Goal: Consume media (video, audio): Watch videos, listen to music or podcasts

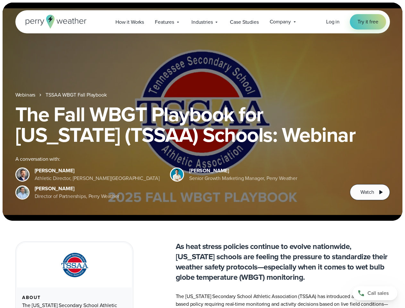
click at [202, 154] on div "The Fall WBGT Playbook for [US_STATE] (TSSAA) Schools: Webinar A conversation w…" at bounding box center [202, 152] width 375 height 96
click at [202, 22] on span "Industries" at bounding box center [201, 22] width 21 height 8
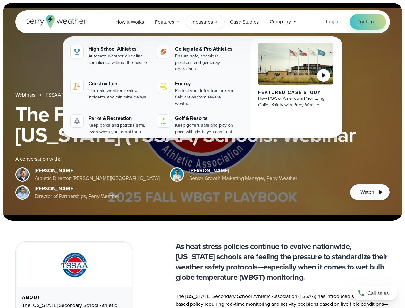
click at [202, 112] on h1 "The Fall WBGT Playbook for [US_STATE] (TSSAA) Schools: Webinar" at bounding box center [202, 124] width 375 height 41
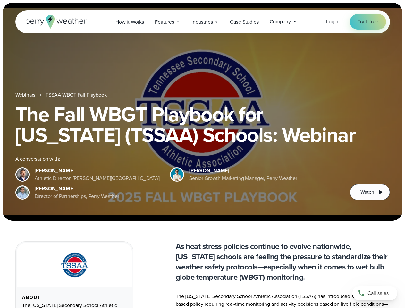
click at [77, 95] on link "TSSAA WBGT Fall Playbook" at bounding box center [76, 95] width 61 height 8
click at [370, 192] on span "Watch" at bounding box center [367, 192] width 13 height 8
